Goal: Task Accomplishment & Management: Use online tool/utility

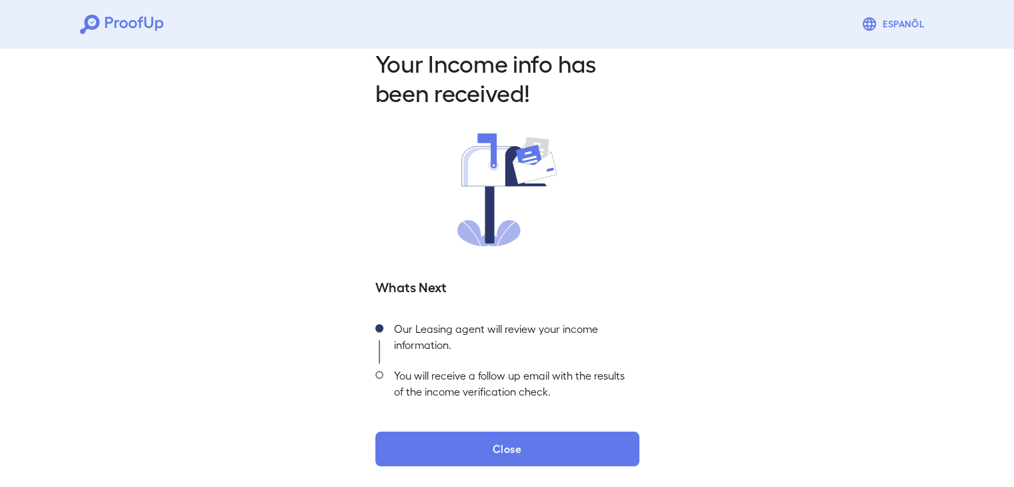
scroll to position [24, 0]
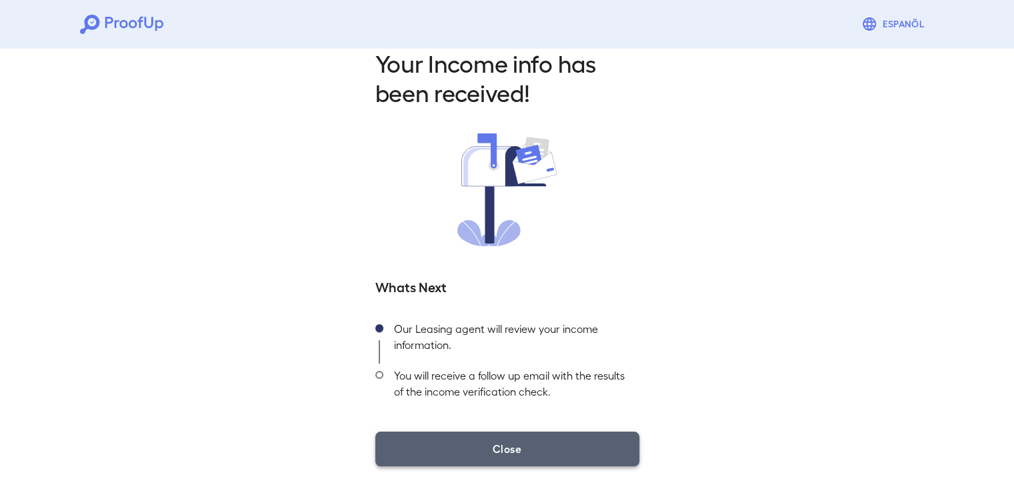
drag, startPoint x: 413, startPoint y: 461, endPoint x: 402, endPoint y: 450, distance: 16.0
click at [402, 450] on button "Close" at bounding box center [507, 448] width 264 height 35
click at [415, 440] on button "Close" at bounding box center [507, 448] width 264 height 35
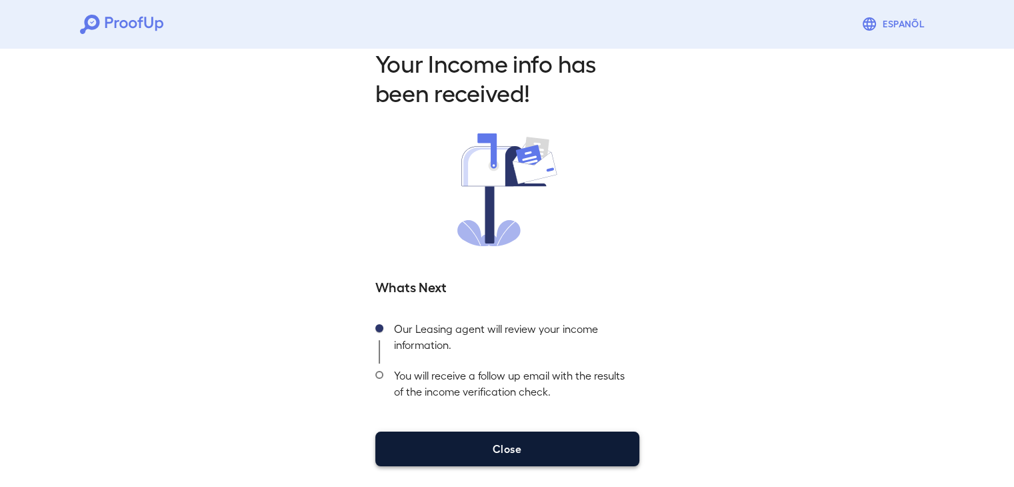
click at [415, 440] on button "Close" at bounding box center [507, 448] width 264 height 35
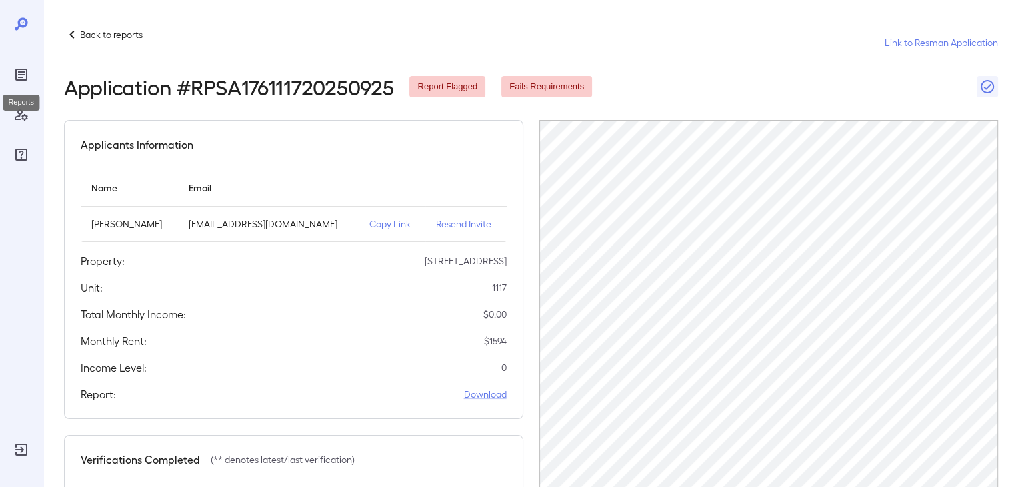
click at [17, 64] on div "Reports" at bounding box center [21, 74] width 21 height 21
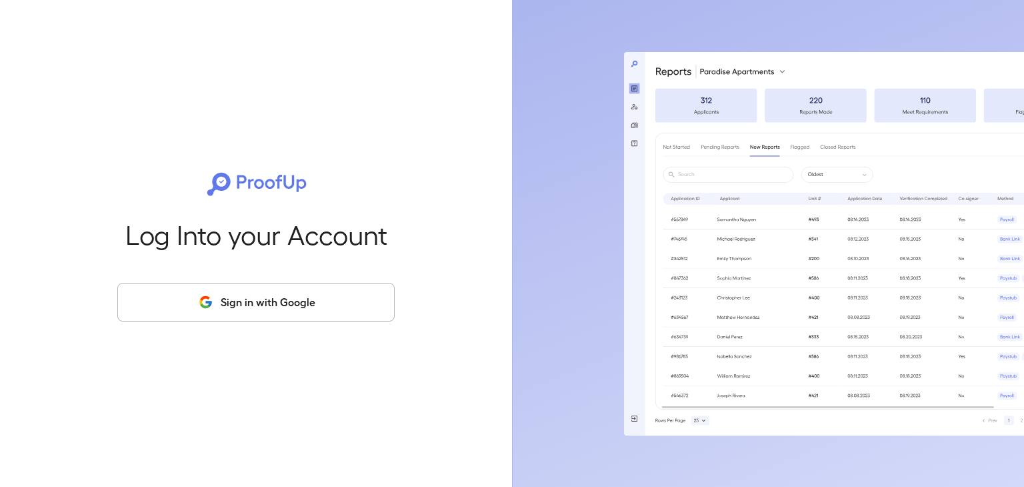
click at [239, 314] on button "Sign in with Google" at bounding box center [255, 302] width 277 height 39
